Goal: Task Accomplishment & Management: Use online tool/utility

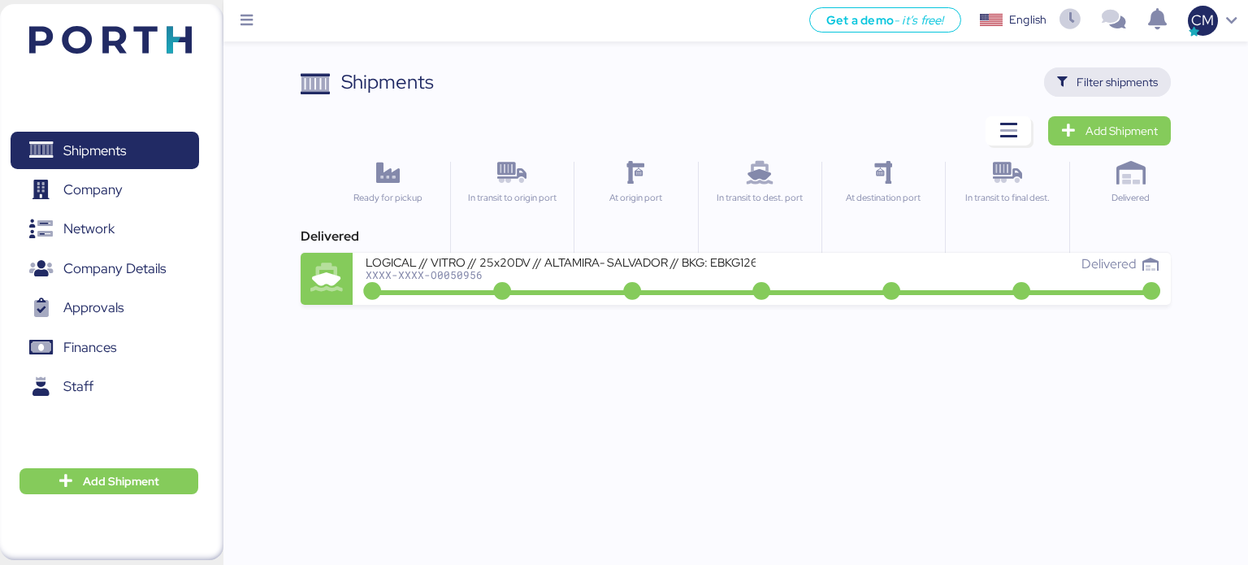
click at [1102, 85] on span "Filter shipments" at bounding box center [1117, 82] width 81 height 20
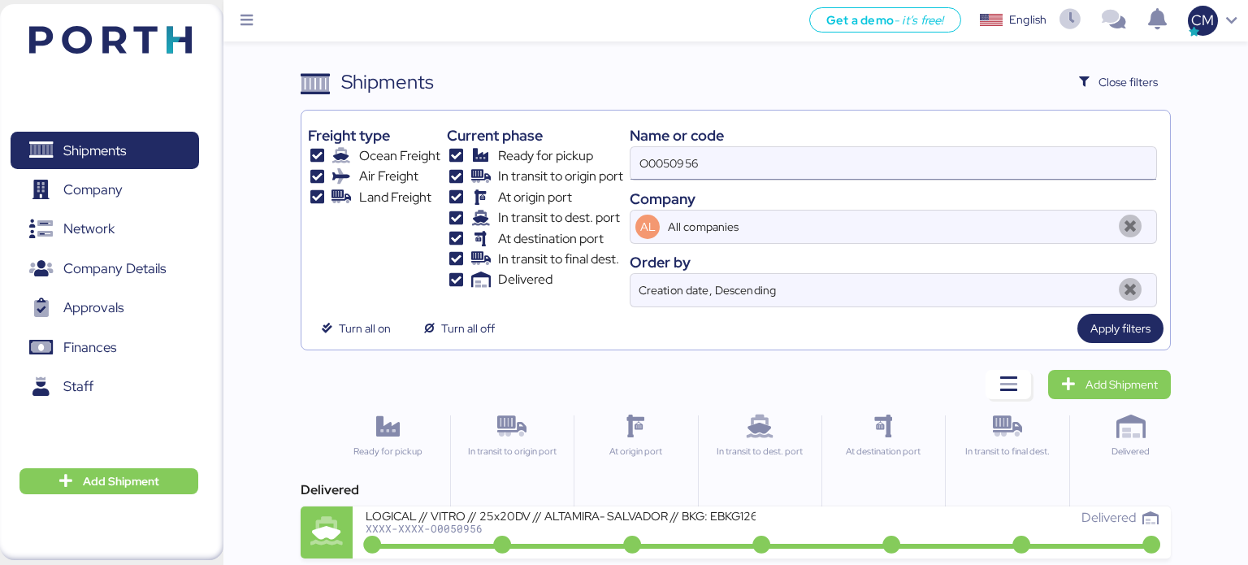
click at [705, 158] on input "O0050956" at bounding box center [894, 163] width 526 height 33
paste input "O0052023"
type input "O0052023"
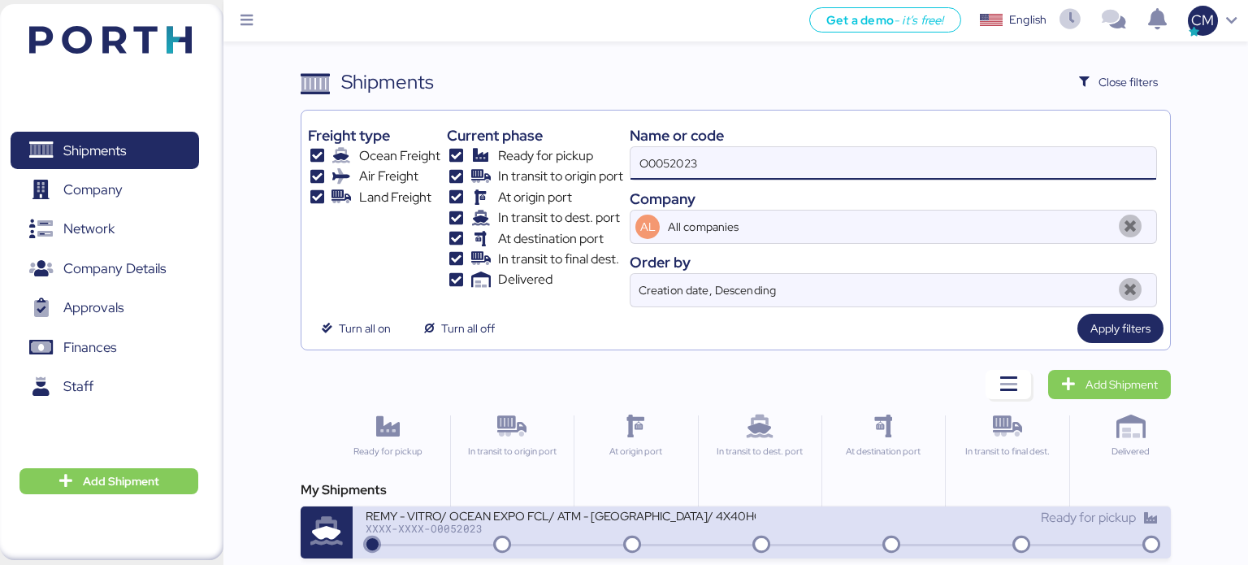
click at [553, 529] on div "XXXX-XXXX-O0052023" at bounding box center [561, 528] width 390 height 11
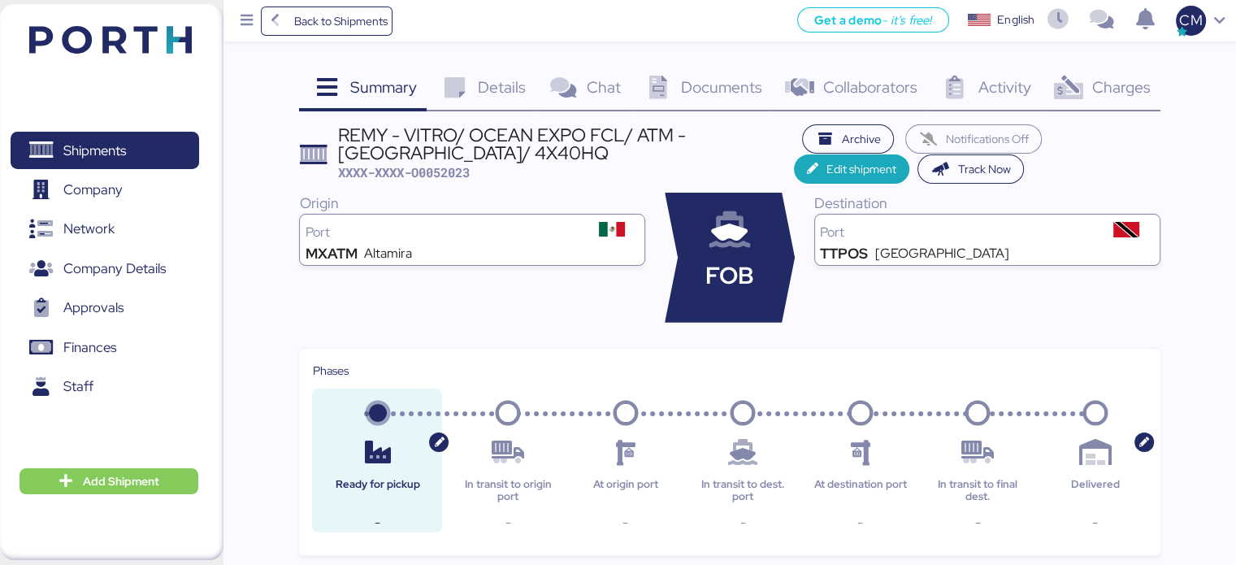
click at [1092, 99] on div "Charges 0" at bounding box center [1100, 89] width 119 height 44
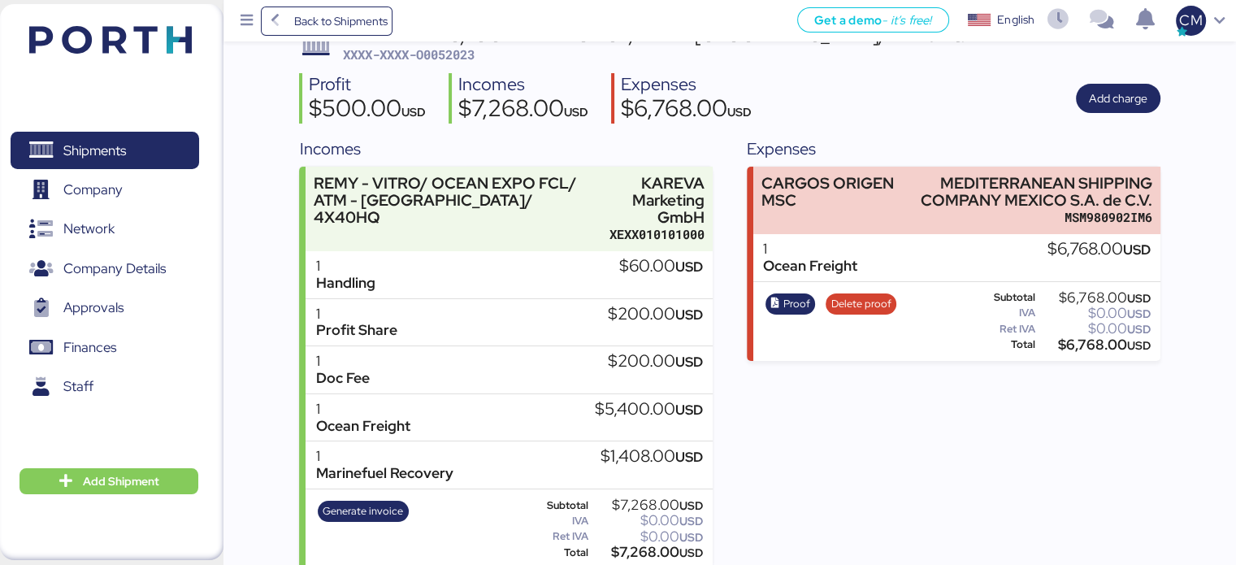
scroll to position [114, 0]
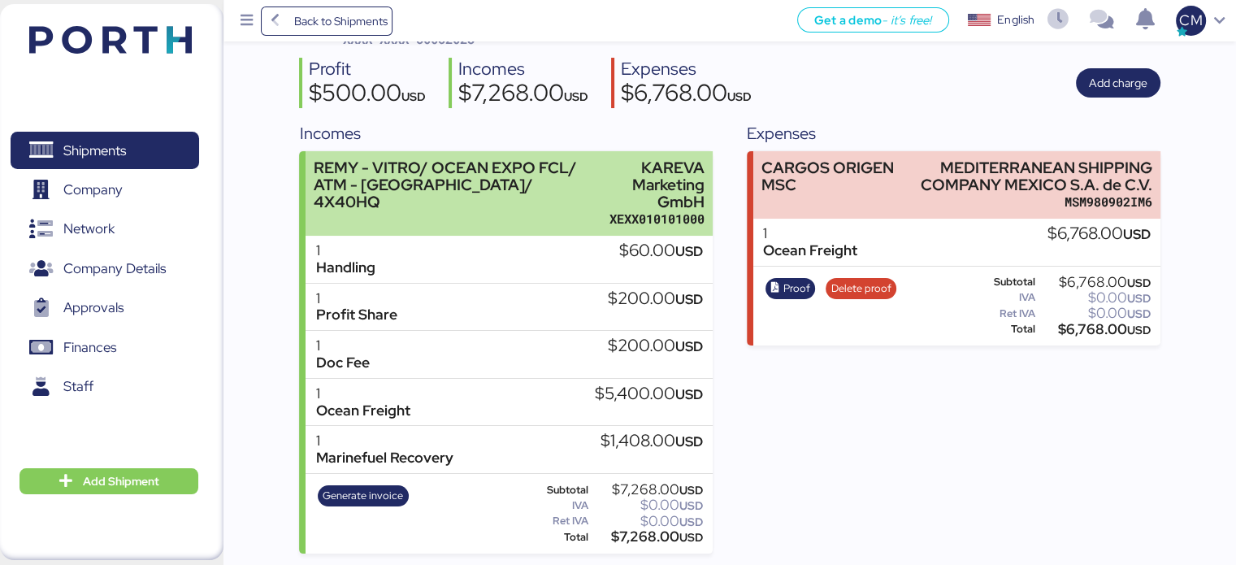
click at [568, 209] on div "REMY - VITRO/ OCEAN EXPO FCL/ ATM - [GEOGRAPHIC_DATA]/ 4X40HQ" at bounding box center [457, 193] width 286 height 69
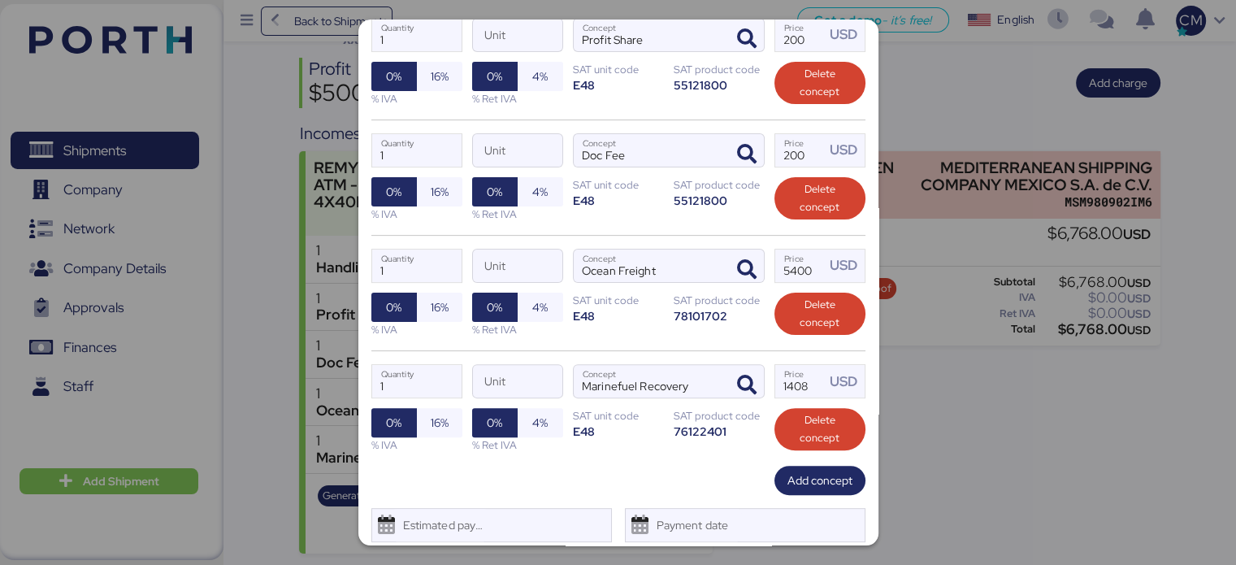
scroll to position [432, 0]
click at [785, 267] on input "5400" at bounding box center [800, 265] width 50 height 33
type input "5200"
drag, startPoint x: 896, startPoint y: 375, endPoint x: 698, endPoint y: 466, distance: 218.2
click at [698, 466] on div "Add concept" at bounding box center [618, 479] width 494 height 29
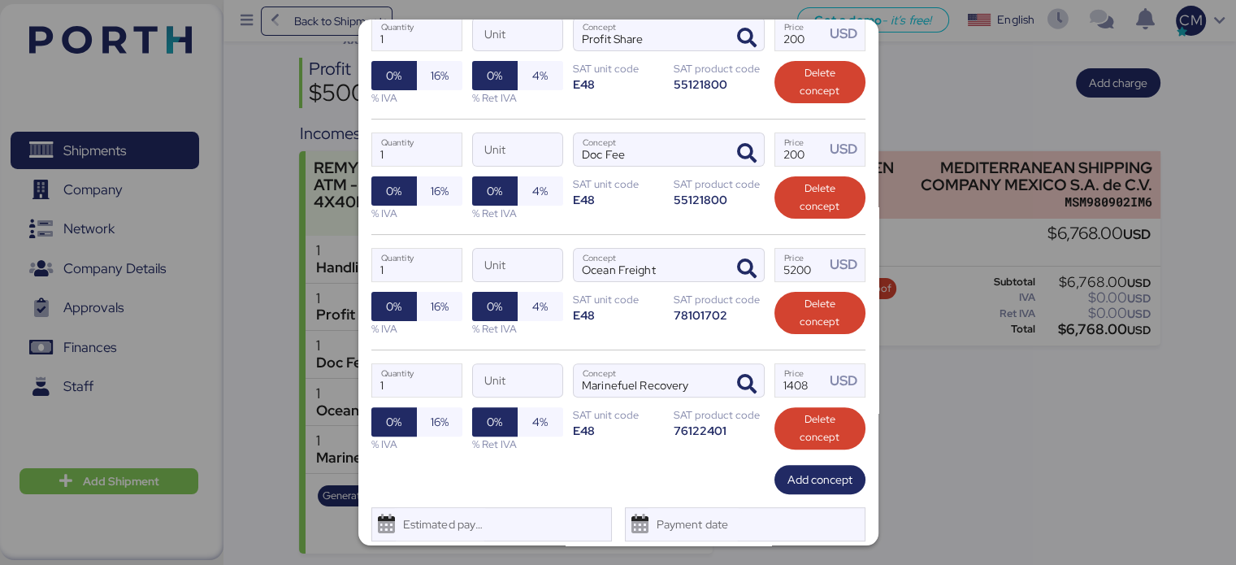
scroll to position [477, 0]
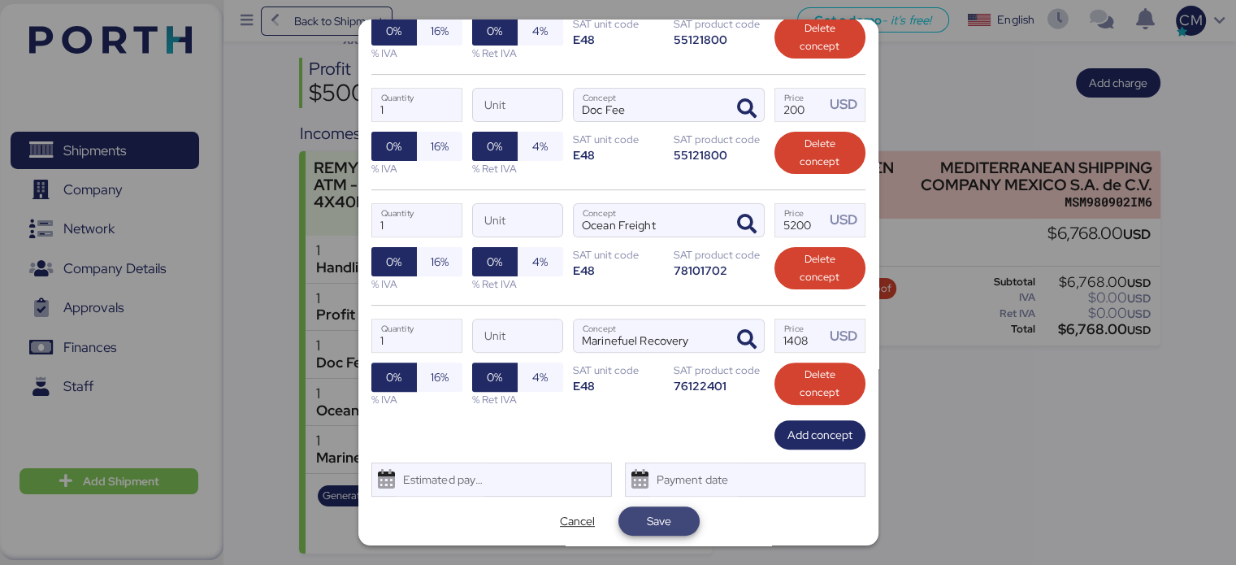
click at [656, 516] on span "Save" at bounding box center [659, 521] width 24 height 20
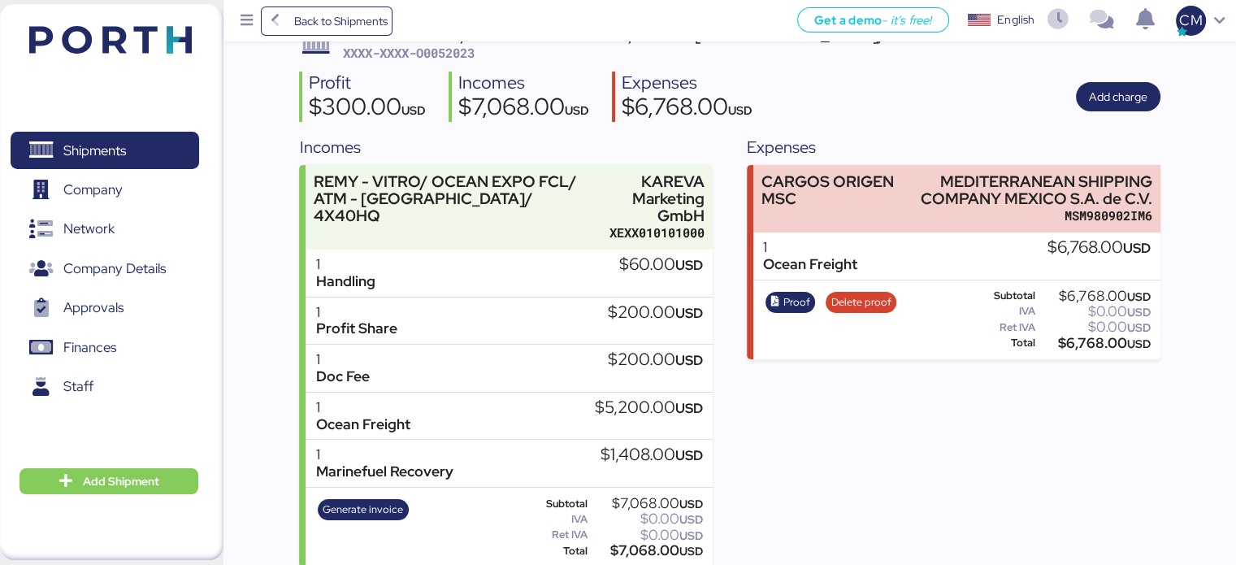
scroll to position [114, 0]
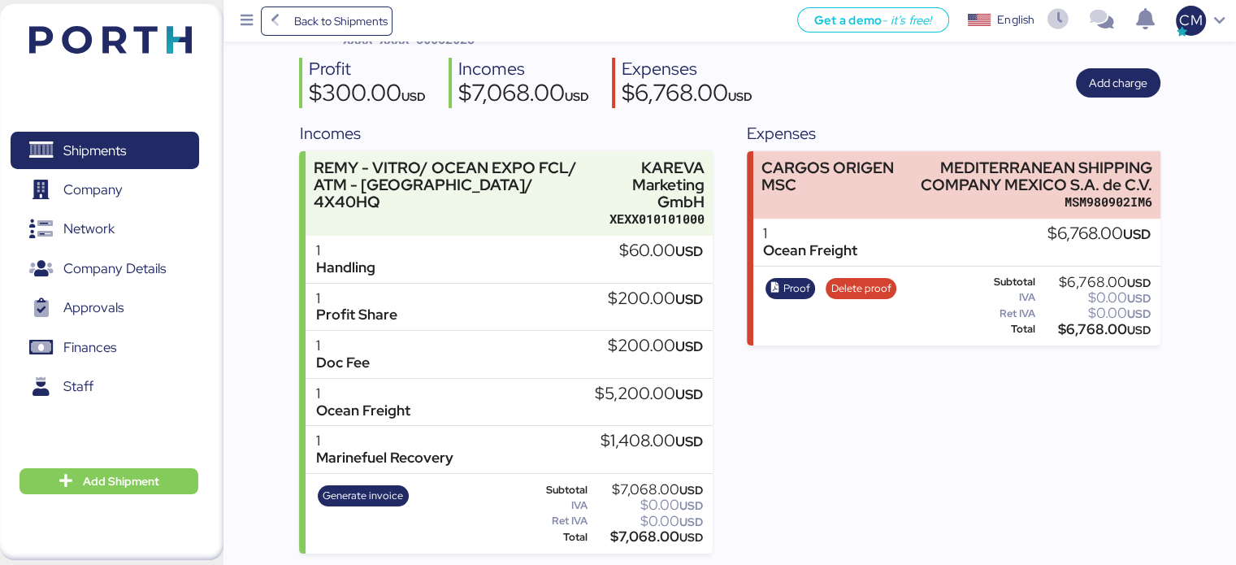
click at [1002, 412] on div "Expenses CARGOS ORIGEN MSC MEDITERRANEAN SHIPPING COMPANY MEXICO S.A. de C.V. M…" at bounding box center [953, 337] width 413 height 432
drag, startPoint x: 423, startPoint y: 414, endPoint x: 364, endPoint y: 413, distance: 58.5
click at [364, 413] on div "1 Ocean Freight $5,200.00 USD" at bounding box center [509, 403] width 406 height 48
